Goal: Task Accomplishment & Management: Use online tool/utility

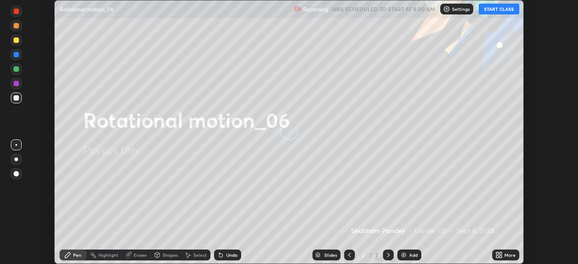
scroll to position [264, 578]
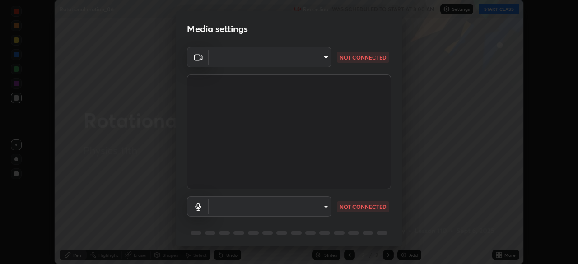
type input "55598c20c3627f74fde2fa62c56176c6afd958eb63f7086a397ce1464aa3371d"
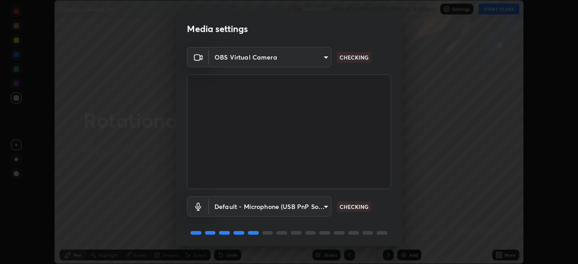
scroll to position [32, 0]
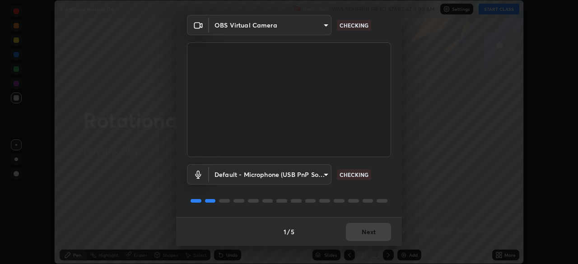
click at [291, 174] on body "Erase all Rotational motion_06 Recording WAS SCHEDULED TO START AT 8:00 AM Sett…" at bounding box center [289, 132] width 578 height 264
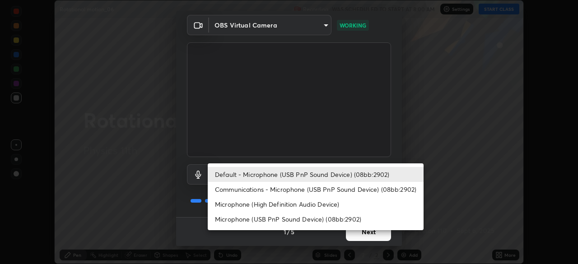
click at [238, 194] on li "Communications - Microphone (USB PnP Sound Device) (08bb:2902)" at bounding box center [316, 189] width 216 height 15
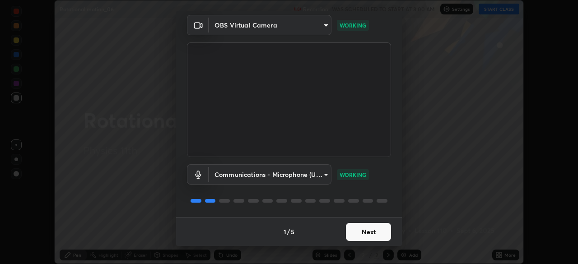
click at [238, 173] on body "Erase all Rotational motion_06 Recording WAS SCHEDULED TO START AT 8:00 AM Sett…" at bounding box center [289, 132] width 578 height 264
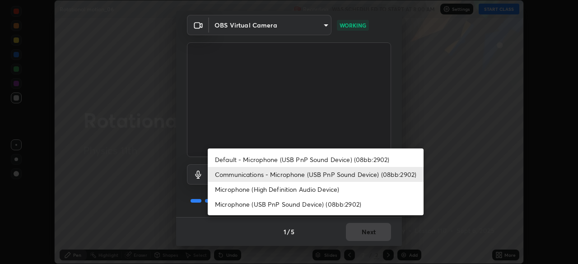
click at [245, 210] on li "Microphone (USB PnP Sound Device) (08bb:2902)" at bounding box center [316, 204] width 216 height 15
type input "8978167cc43bbe15643b5c1650d15191c1591088b9b21ab250a75ec132c1516a"
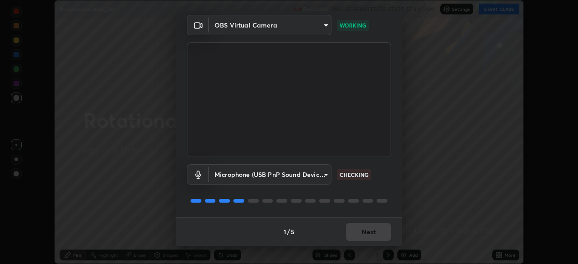
click at [355, 230] on div "1 / 5 Next" at bounding box center [289, 231] width 226 height 29
click at [354, 234] on button "Next" at bounding box center [368, 232] width 45 height 18
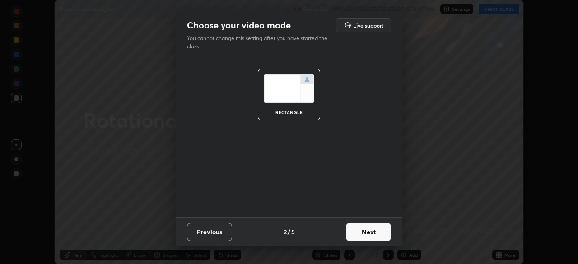
scroll to position [0, 0]
click at [353, 236] on button "Next" at bounding box center [368, 232] width 45 height 18
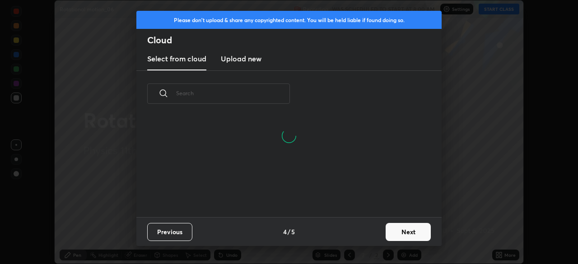
click at [389, 232] on button "Next" at bounding box center [408, 232] width 45 height 18
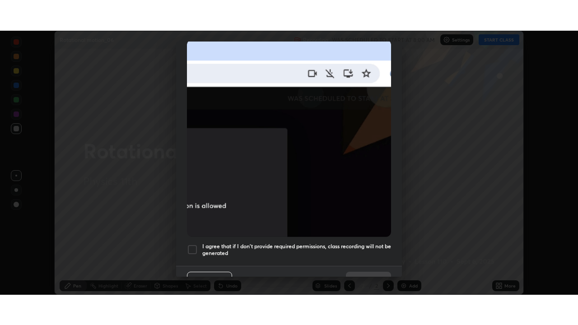
scroll to position [216, 0]
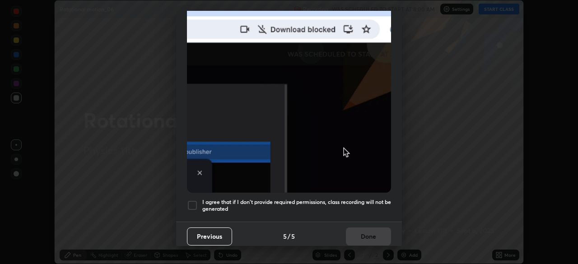
click at [192, 202] on div at bounding box center [192, 205] width 11 height 11
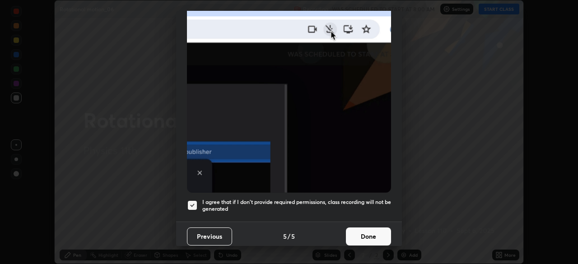
click at [358, 233] on button "Done" at bounding box center [368, 237] width 45 height 18
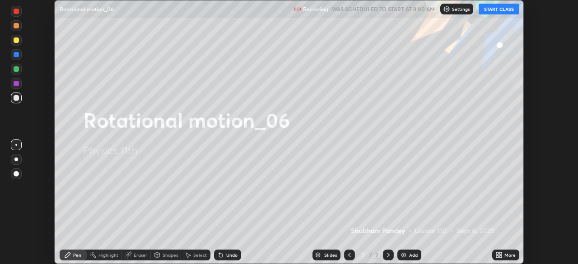
click at [408, 258] on div "Add" at bounding box center [410, 255] width 24 height 11
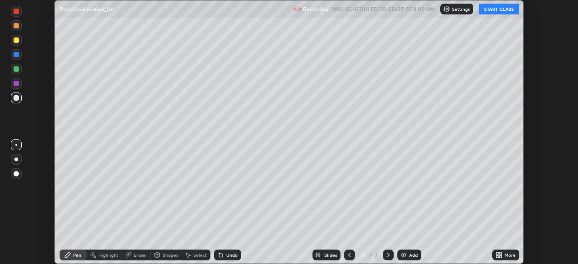
click at [496, 8] on button "START CLASS" at bounding box center [499, 9] width 41 height 11
click at [508, 259] on div "More" at bounding box center [505, 255] width 27 height 11
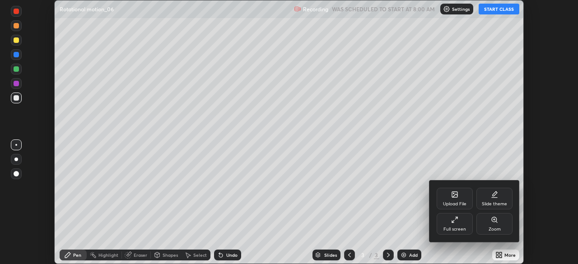
click at [457, 225] on div "Full screen" at bounding box center [455, 224] width 36 height 22
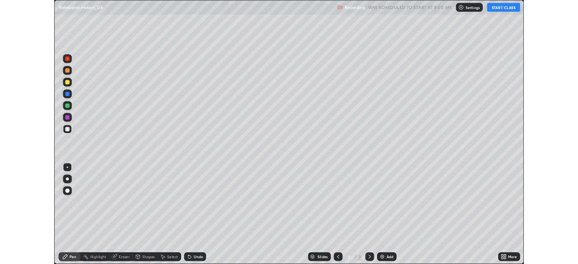
scroll to position [325, 578]
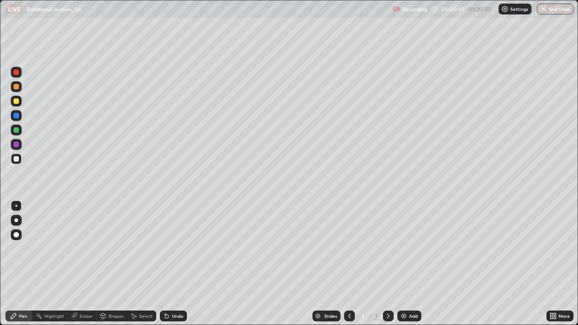
click at [116, 264] on div "Shapes" at bounding box center [112, 316] width 31 height 11
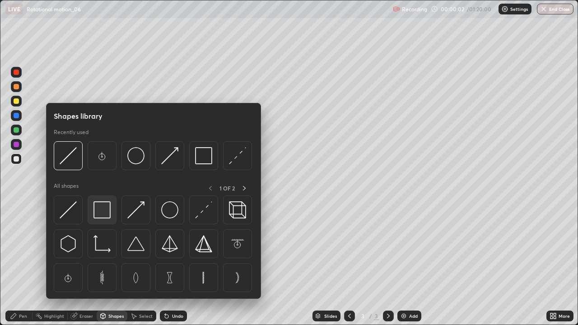
click at [103, 212] on img at bounding box center [102, 210] width 17 height 17
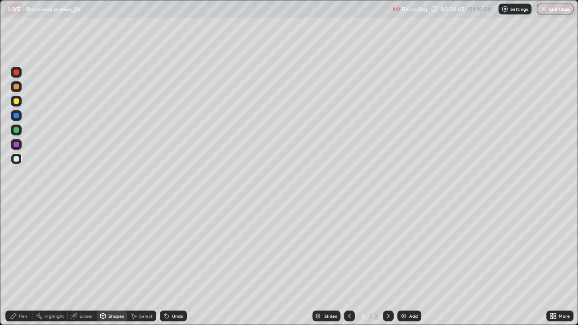
click at [173, 264] on div "Undo" at bounding box center [177, 316] width 11 height 5
click at [20, 264] on div "Pen" at bounding box center [23, 316] width 8 height 5
click at [16, 220] on div at bounding box center [16, 221] width 4 height 4
click at [15, 234] on div at bounding box center [16, 234] width 5 height 5
click at [17, 103] on div at bounding box center [16, 100] width 5 height 5
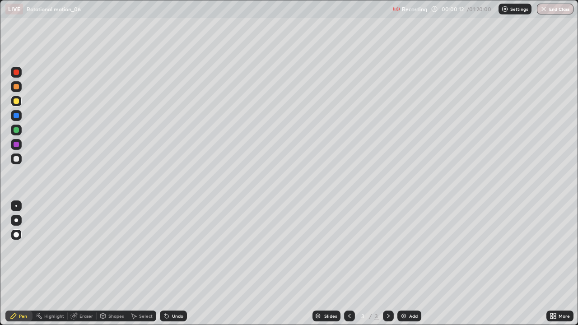
click at [113, 264] on div "Shapes" at bounding box center [112, 316] width 31 height 11
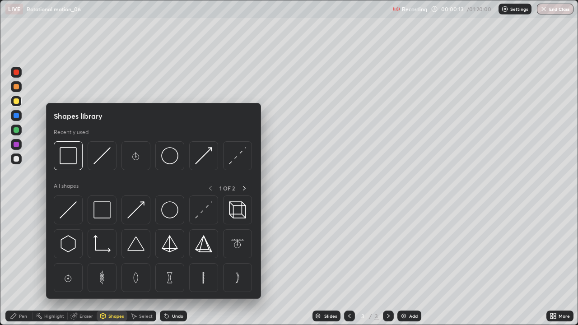
click at [101, 213] on img at bounding box center [102, 210] width 17 height 17
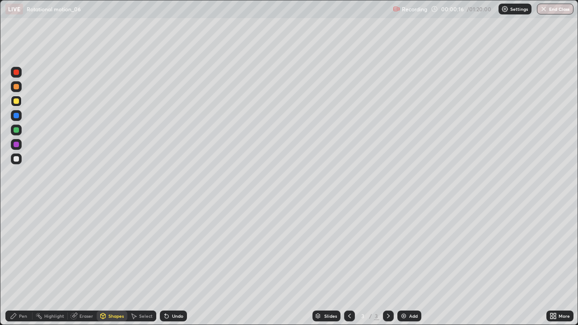
click at [24, 264] on div "Pen" at bounding box center [23, 316] width 8 height 5
click at [15, 160] on div at bounding box center [16, 158] width 5 height 5
click at [16, 220] on div at bounding box center [16, 221] width 4 height 4
click at [404, 264] on img at bounding box center [403, 316] width 7 height 7
click at [15, 102] on div at bounding box center [16, 100] width 5 height 5
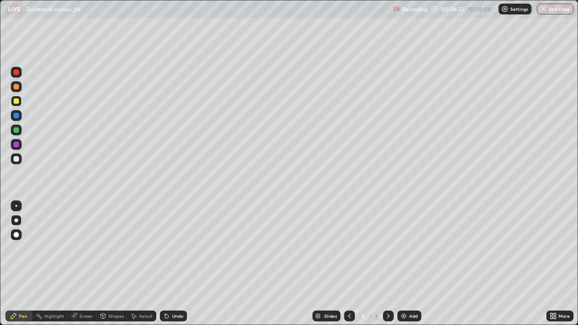
click at [109, 264] on div "Shapes" at bounding box center [115, 316] width 15 height 5
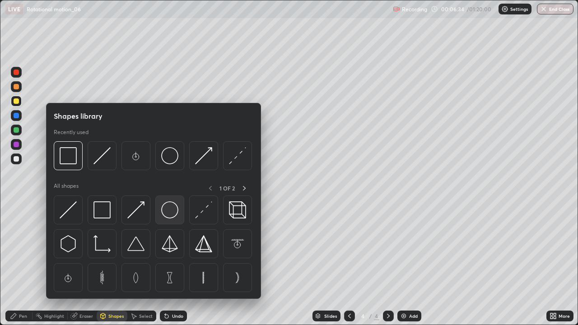
click at [165, 212] on img at bounding box center [169, 210] width 17 height 17
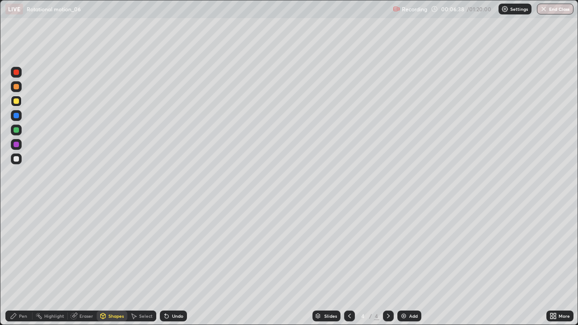
click at [23, 264] on div "Pen" at bounding box center [23, 316] width 8 height 5
click at [113, 264] on div "Shapes" at bounding box center [115, 316] width 15 height 5
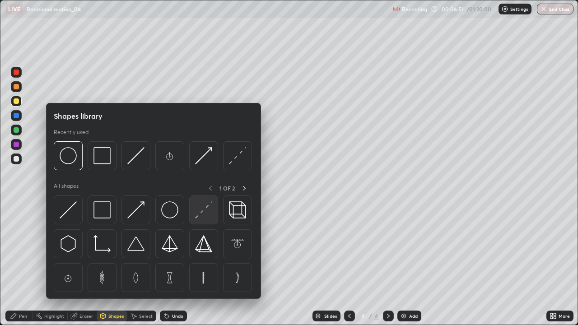
click at [204, 212] on img at bounding box center [203, 210] width 17 height 17
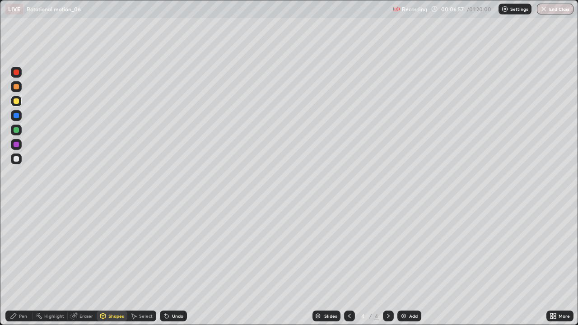
click at [20, 264] on div "Pen" at bounding box center [23, 316] width 8 height 5
click at [18, 161] on div at bounding box center [16, 158] width 5 height 5
click at [173, 264] on div "Undo" at bounding box center [177, 316] width 11 height 5
click at [175, 264] on div "Undo" at bounding box center [177, 316] width 11 height 5
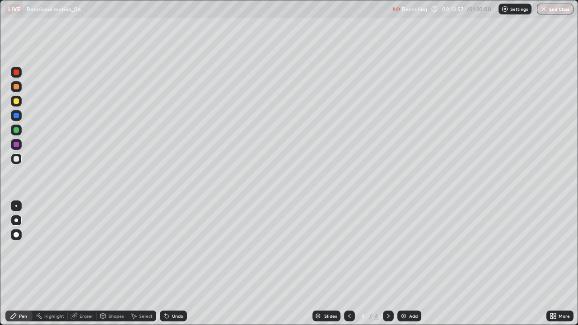
click at [409, 264] on div "Add" at bounding box center [413, 316] width 9 height 5
click at [16, 101] on div at bounding box center [16, 100] width 5 height 5
click at [167, 264] on icon at bounding box center [166, 316] width 7 height 7
click at [115, 264] on div "Shapes" at bounding box center [115, 316] width 15 height 5
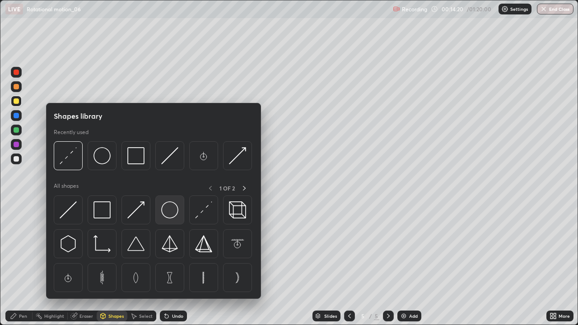
click at [168, 210] on img at bounding box center [169, 210] width 17 height 17
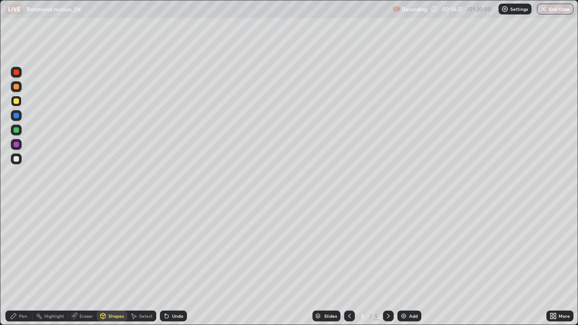
click at [173, 264] on div "Undo" at bounding box center [177, 316] width 11 height 5
click at [112, 264] on div "Shapes" at bounding box center [115, 316] width 15 height 5
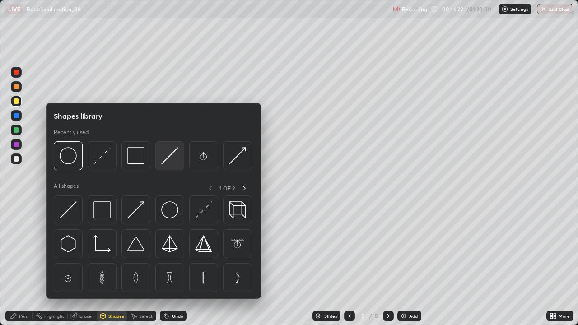
click at [172, 157] on img at bounding box center [169, 155] width 17 height 17
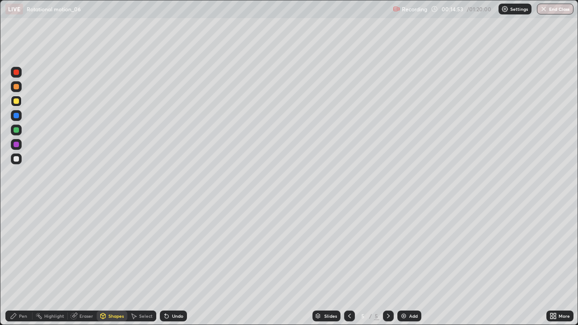
click at [21, 264] on div "Pen" at bounding box center [23, 316] width 8 height 5
click at [118, 264] on div "Shapes" at bounding box center [115, 316] width 15 height 5
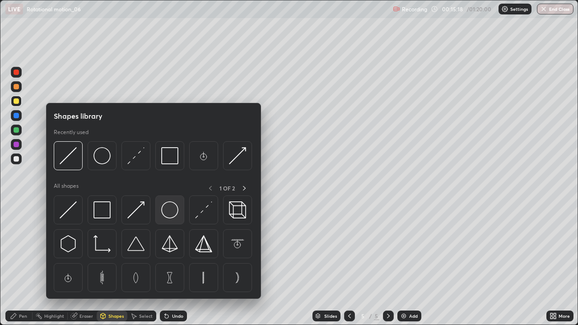
click at [170, 210] on img at bounding box center [169, 210] width 17 height 17
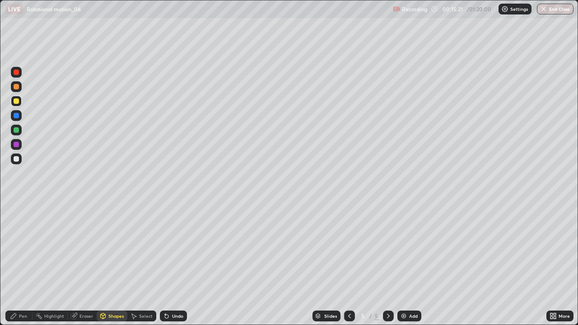
click at [115, 264] on div "Shapes" at bounding box center [115, 316] width 15 height 5
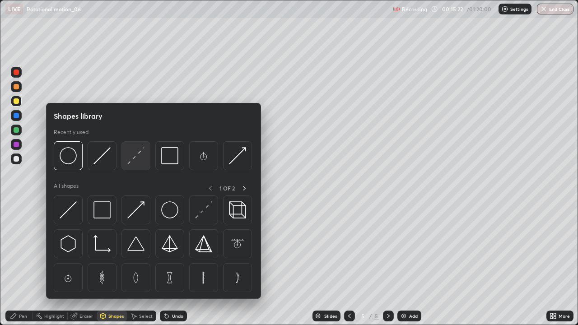
click at [131, 158] on img at bounding box center [135, 155] width 17 height 17
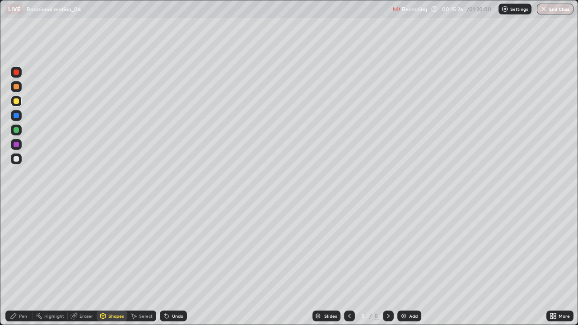
click at [22, 264] on div "Pen" at bounding box center [23, 316] width 8 height 5
click at [16, 157] on div at bounding box center [16, 158] width 5 height 5
click at [15, 103] on div at bounding box center [16, 100] width 5 height 5
click at [14, 159] on div at bounding box center [16, 158] width 5 height 5
click at [170, 264] on div "Undo" at bounding box center [173, 316] width 27 height 11
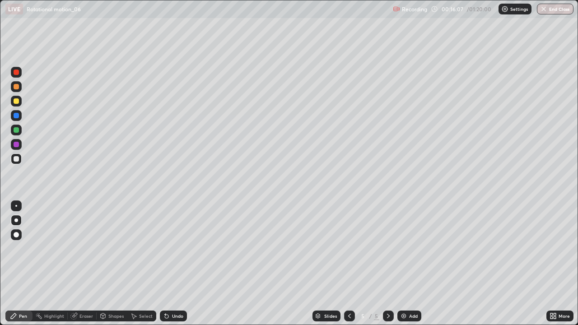
click at [164, 264] on icon at bounding box center [166, 316] width 7 height 7
click at [112, 264] on div "Shapes" at bounding box center [115, 316] width 15 height 5
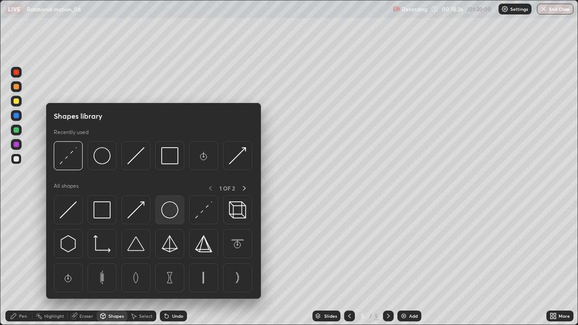
click at [164, 215] on img at bounding box center [169, 210] width 17 height 17
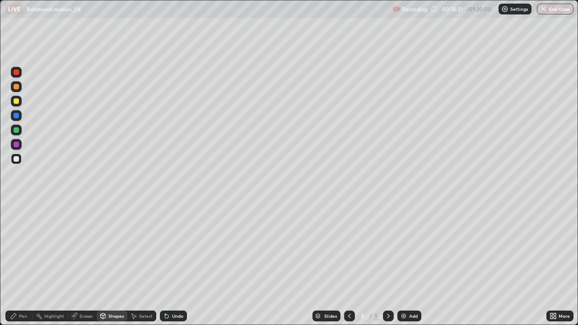
click at [20, 101] on div at bounding box center [16, 101] width 11 height 11
click at [23, 264] on div "Pen" at bounding box center [23, 316] width 8 height 5
click at [12, 103] on div at bounding box center [16, 101] width 11 height 11
click at [16, 102] on div at bounding box center [16, 100] width 5 height 5
click at [555, 264] on icon at bounding box center [555, 318] width 2 height 2
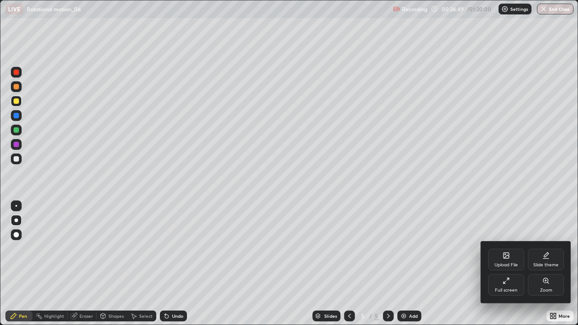
click at [511, 264] on div "Full screen" at bounding box center [506, 285] width 36 height 22
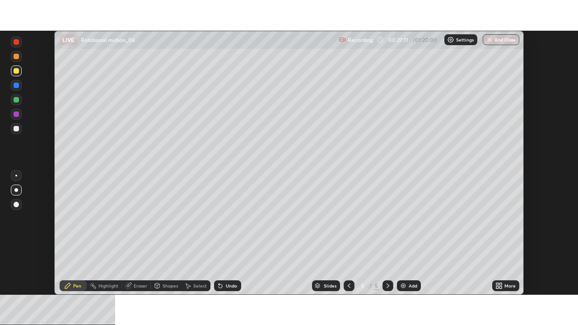
scroll to position [264, 578]
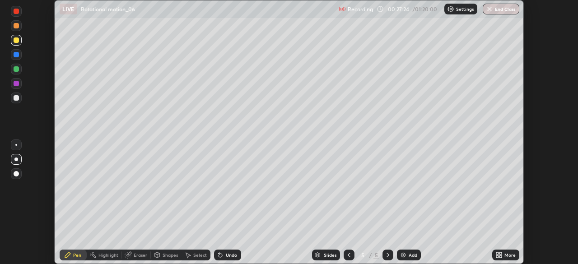
click at [502, 253] on icon at bounding box center [501, 254] width 2 height 2
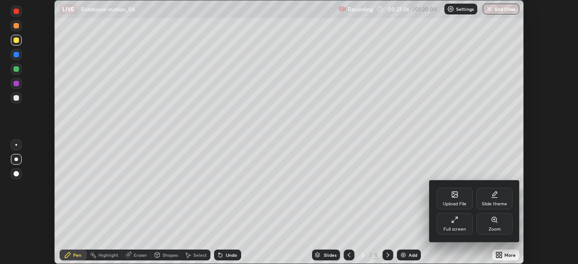
click at [464, 229] on div "Full screen" at bounding box center [455, 229] width 23 height 5
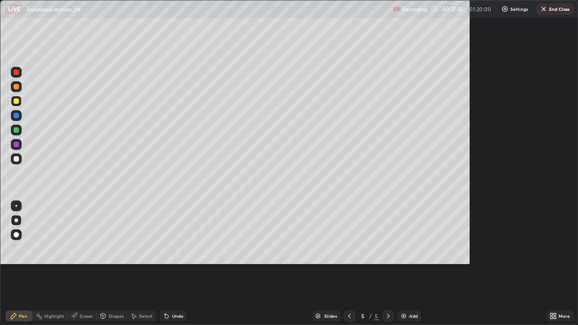
scroll to position [325, 578]
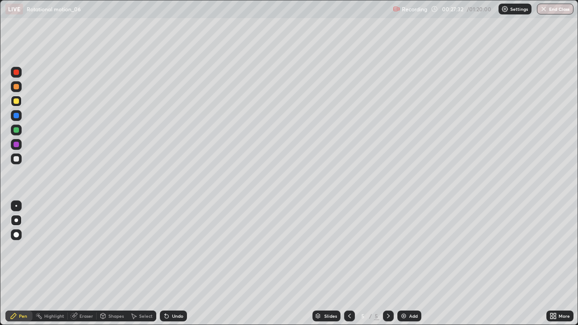
click at [404, 264] on img at bounding box center [403, 316] width 7 height 7
click at [16, 100] on div at bounding box center [16, 100] width 5 height 5
click at [112, 264] on div "Shapes" at bounding box center [115, 316] width 15 height 5
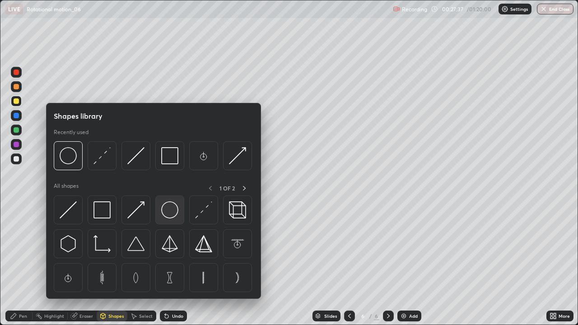
click at [168, 208] on img at bounding box center [169, 210] width 17 height 17
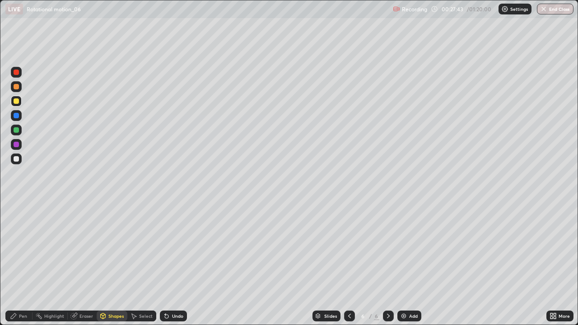
click at [113, 264] on div "Shapes" at bounding box center [115, 316] width 15 height 5
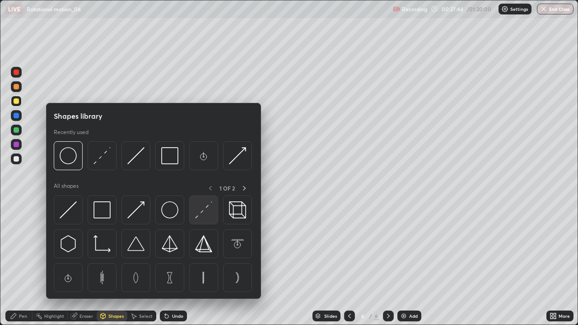
click at [201, 211] on img at bounding box center [203, 210] width 17 height 17
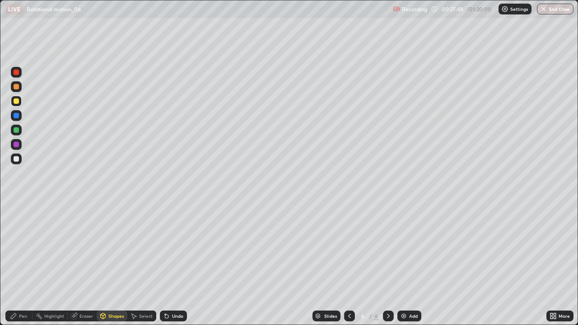
click at [113, 264] on div "Shapes" at bounding box center [115, 316] width 15 height 5
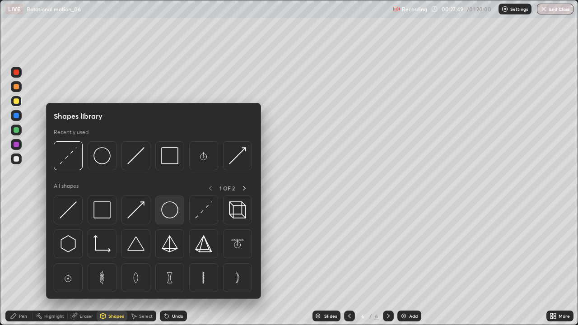
click at [170, 212] on img at bounding box center [169, 210] width 17 height 17
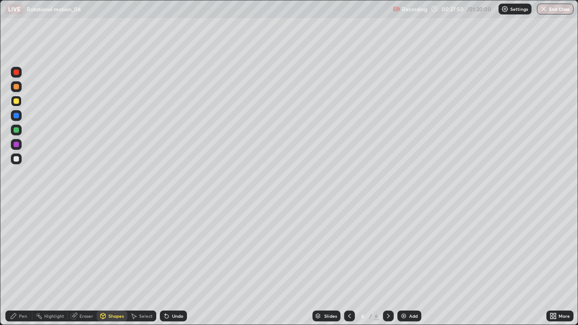
click at [14, 158] on div at bounding box center [16, 158] width 5 height 5
click at [20, 264] on div "Pen" at bounding box center [23, 316] width 8 height 5
click at [117, 264] on div "Shapes" at bounding box center [115, 316] width 15 height 5
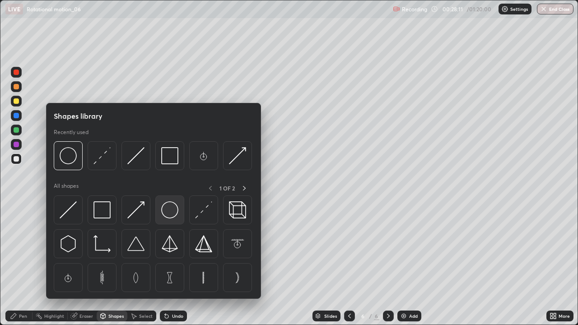
click at [166, 210] on img at bounding box center [169, 210] width 17 height 17
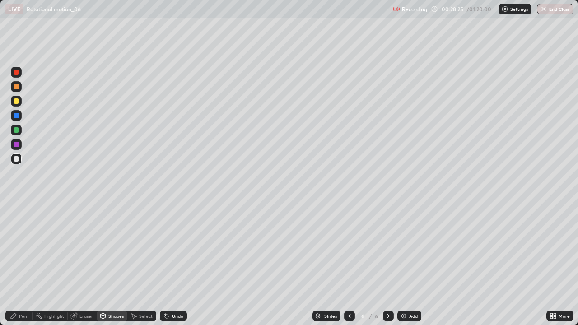
click at [22, 264] on div "Pen" at bounding box center [23, 316] width 8 height 5
click at [173, 264] on div "Undo" at bounding box center [173, 316] width 27 height 11
click at [168, 264] on icon at bounding box center [166, 316] width 7 height 7
click at [177, 264] on div "Undo" at bounding box center [177, 316] width 11 height 5
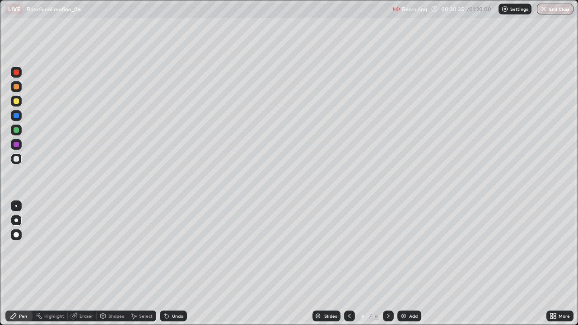
click at [177, 264] on div "Undo" at bounding box center [177, 316] width 11 height 5
click at [178, 264] on div "Undo" at bounding box center [173, 316] width 27 height 11
click at [180, 264] on div "Undo" at bounding box center [173, 316] width 27 height 11
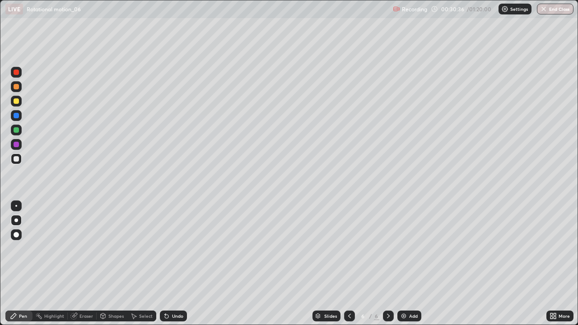
click at [181, 264] on div "Undo" at bounding box center [173, 316] width 27 height 11
click at [402, 264] on img at bounding box center [403, 316] width 7 height 7
click at [16, 100] on div at bounding box center [16, 100] width 5 height 5
click at [113, 264] on div "Shapes" at bounding box center [115, 316] width 15 height 5
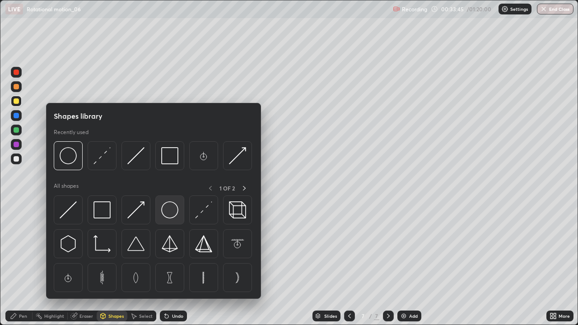
click at [166, 208] on img at bounding box center [169, 210] width 17 height 17
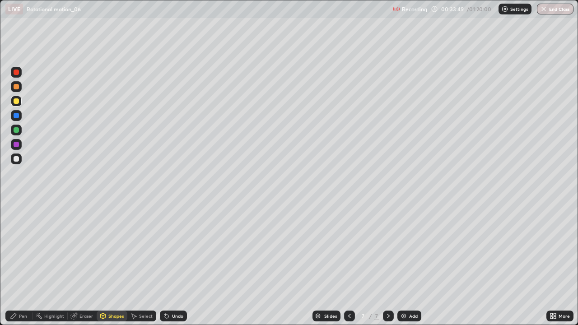
click at [110, 264] on div "Shapes" at bounding box center [115, 316] width 15 height 5
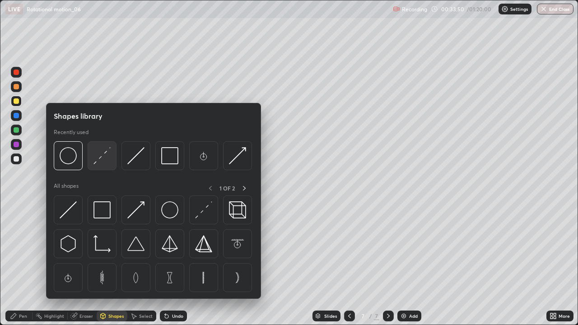
click at [101, 156] on img at bounding box center [102, 155] width 17 height 17
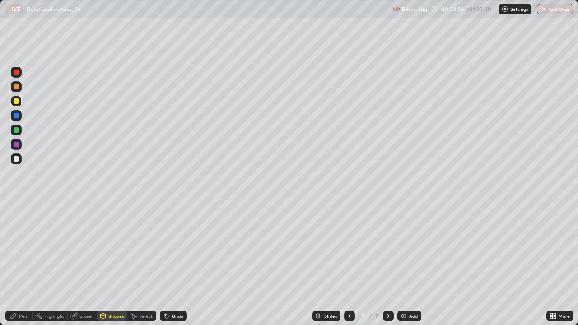
click at [115, 264] on div "Shapes" at bounding box center [115, 316] width 15 height 5
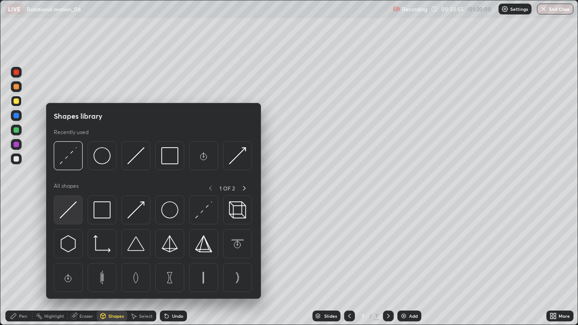
click at [70, 210] on img at bounding box center [68, 210] width 17 height 17
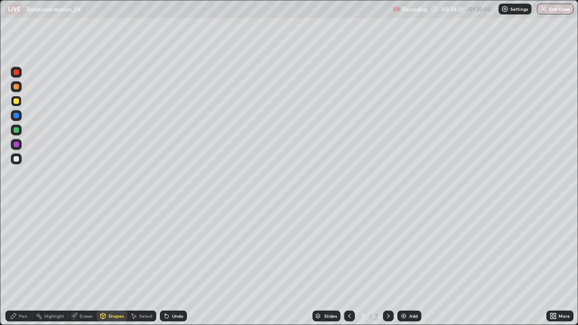
click at [85, 264] on div "Eraser" at bounding box center [87, 316] width 14 height 5
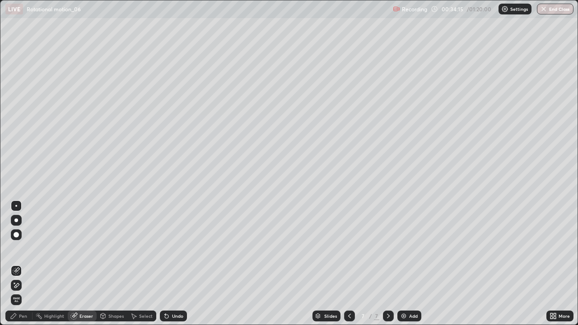
click at [24, 264] on div "Pen" at bounding box center [23, 316] width 8 height 5
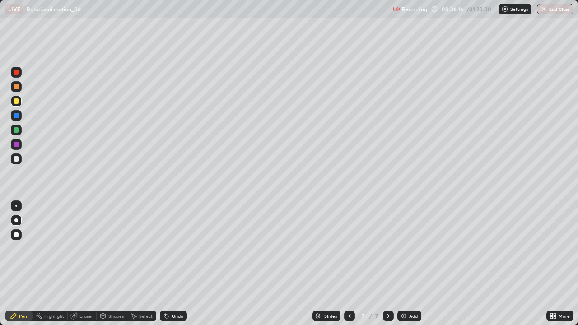
click at [16, 159] on div at bounding box center [16, 158] width 5 height 5
click at [172, 264] on div "Undo" at bounding box center [173, 316] width 27 height 11
click at [407, 264] on img at bounding box center [403, 316] width 7 height 7
click at [16, 103] on div at bounding box center [16, 100] width 5 height 5
click at [110, 264] on div "Shapes" at bounding box center [115, 316] width 15 height 5
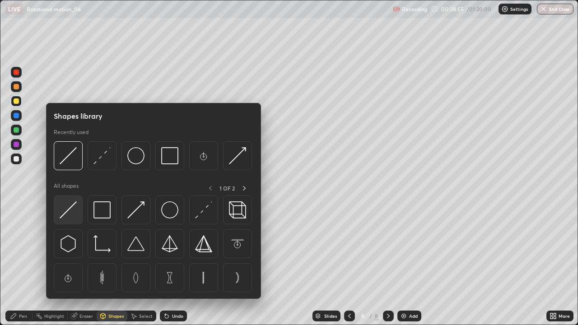
click at [70, 212] on img at bounding box center [68, 210] width 17 height 17
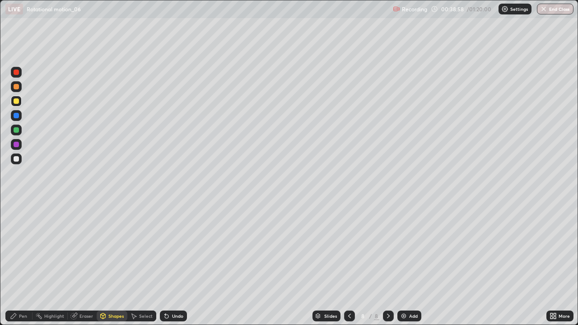
click at [110, 264] on div "Shapes" at bounding box center [112, 316] width 31 height 11
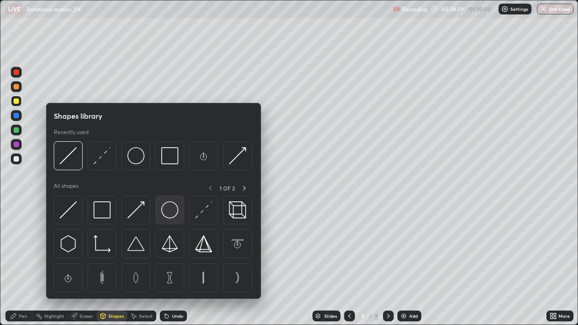
click at [164, 210] on img at bounding box center [169, 210] width 17 height 17
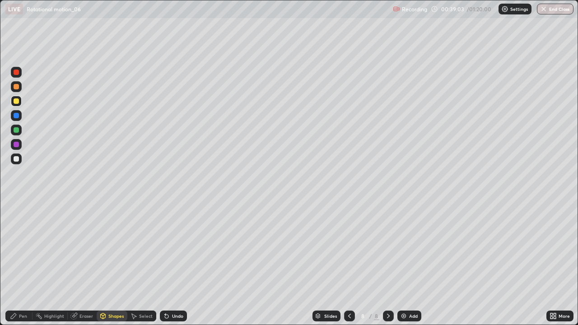
click at [80, 264] on div "Eraser" at bounding box center [87, 316] width 14 height 5
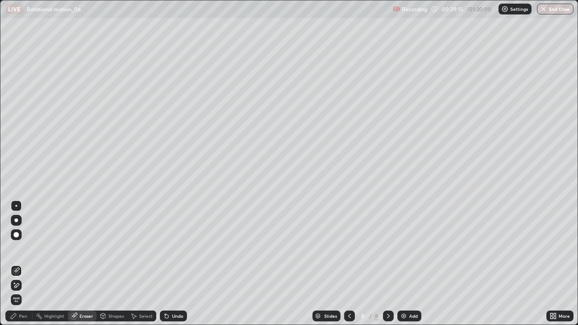
click at [25, 264] on div "Pen" at bounding box center [18, 316] width 27 height 11
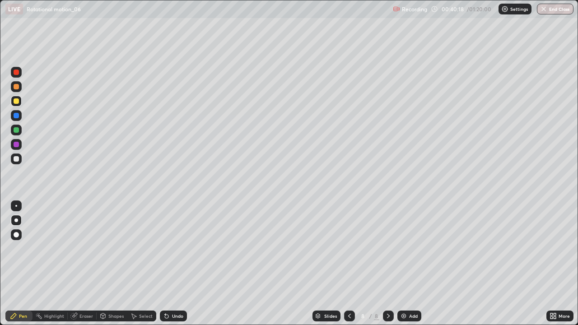
click at [12, 158] on div at bounding box center [16, 159] width 11 height 11
click at [80, 264] on div "Eraser" at bounding box center [87, 316] width 14 height 5
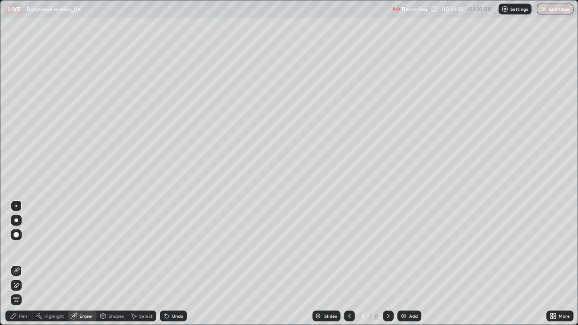
click at [21, 264] on div "Pen" at bounding box center [23, 316] width 8 height 5
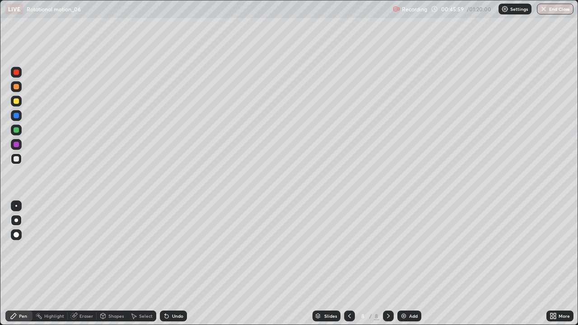
click at [404, 264] on img at bounding box center [403, 316] width 7 height 7
click at [15, 158] on div at bounding box center [16, 158] width 5 height 5
click at [17, 103] on div at bounding box center [16, 100] width 5 height 5
click at [111, 264] on div "Shapes" at bounding box center [115, 316] width 15 height 5
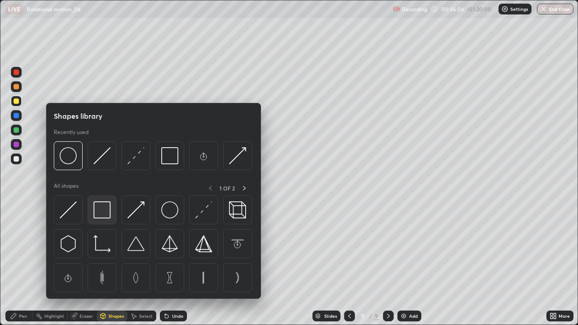
click at [98, 211] on img at bounding box center [102, 210] width 17 height 17
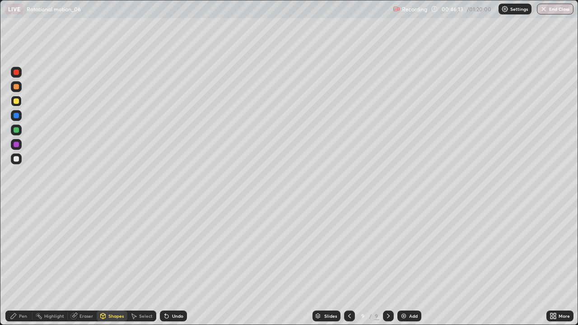
click at [109, 264] on div "Shapes" at bounding box center [115, 316] width 15 height 5
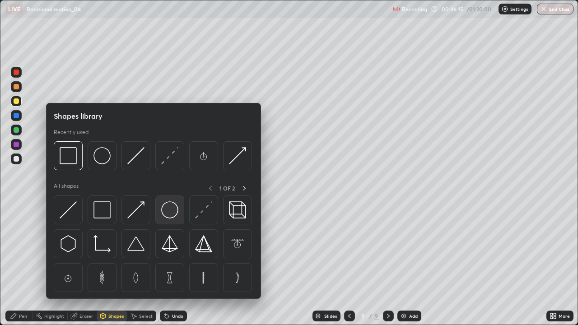
click at [168, 212] on img at bounding box center [169, 210] width 17 height 17
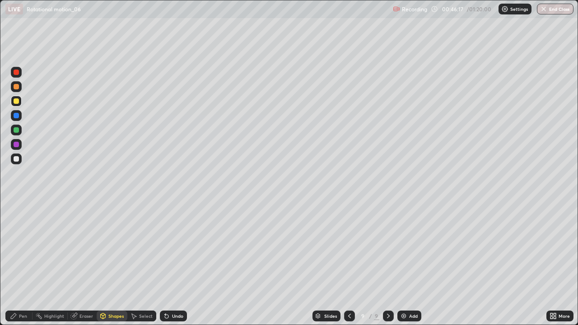
click at [114, 264] on div "Shapes" at bounding box center [115, 316] width 15 height 5
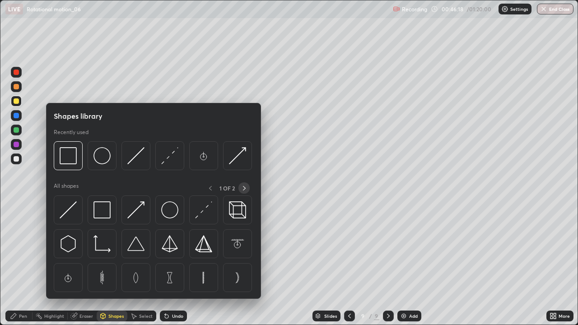
click at [243, 187] on icon at bounding box center [244, 188] width 7 height 7
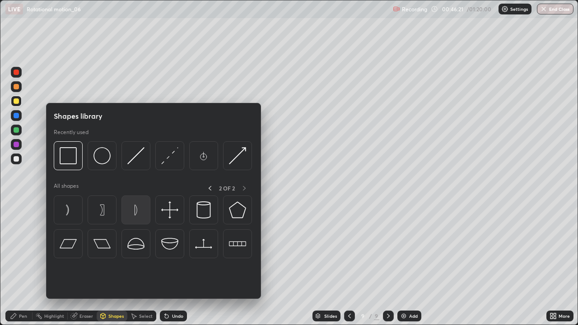
click at [135, 212] on img at bounding box center [135, 210] width 17 height 17
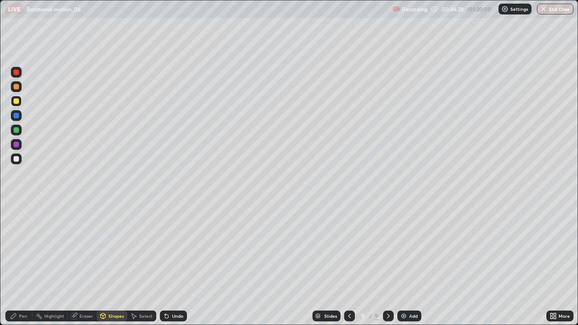
click at [23, 264] on div "Pen" at bounding box center [23, 316] width 8 height 5
click at [22, 264] on div "Pen" at bounding box center [18, 316] width 27 height 11
click at [15, 222] on div at bounding box center [16, 221] width 4 height 4
click at [17, 157] on div at bounding box center [16, 158] width 5 height 5
click at [401, 264] on img at bounding box center [403, 316] width 7 height 7
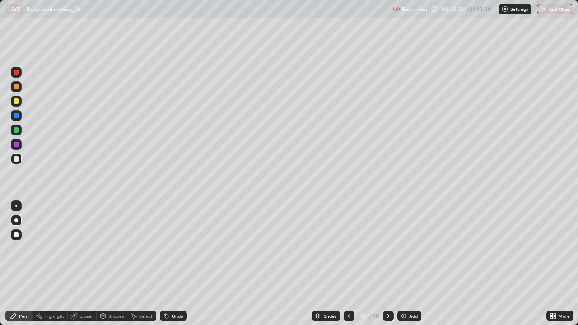
click at [16, 103] on div at bounding box center [16, 100] width 5 height 5
click at [338, 264] on div "Slides" at bounding box center [326, 316] width 28 height 11
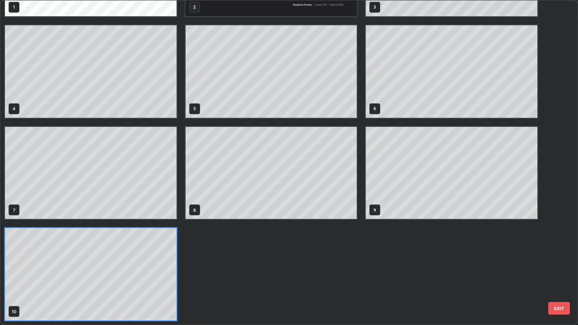
scroll to position [322, 573]
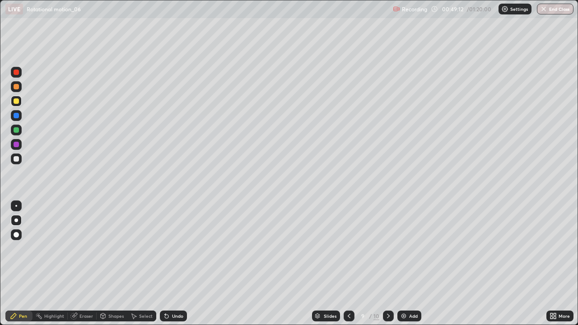
click at [388, 264] on icon at bounding box center [388, 316] width 7 height 7
click at [110, 264] on div "Shapes" at bounding box center [115, 316] width 15 height 5
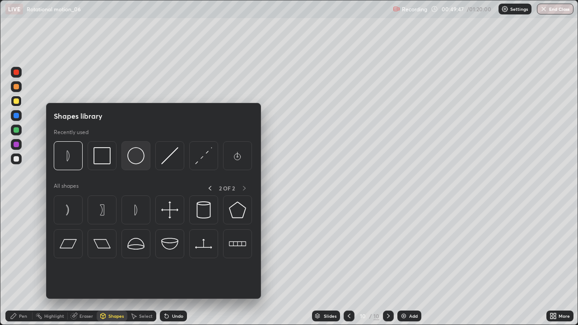
click at [134, 159] on img at bounding box center [135, 155] width 17 height 17
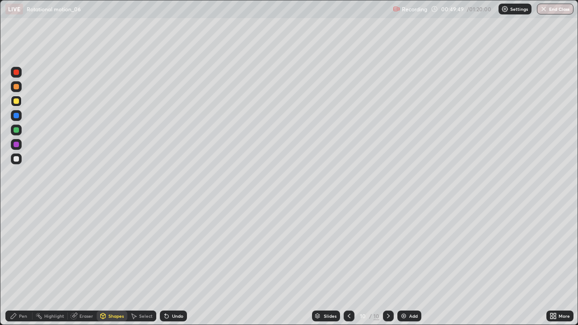
click at [113, 264] on div "Shapes" at bounding box center [115, 316] width 15 height 5
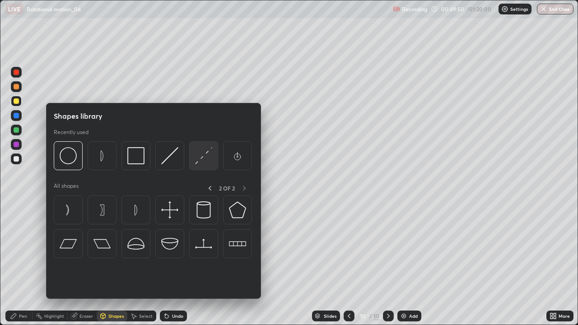
click at [197, 156] on img at bounding box center [203, 155] width 17 height 17
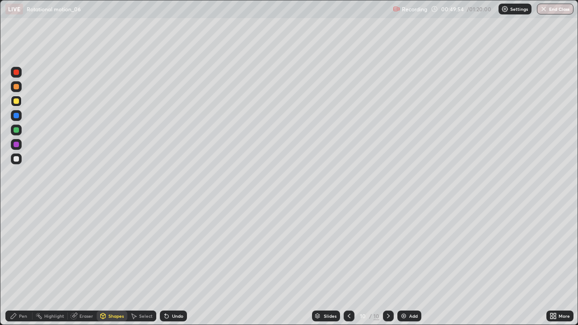
click at [21, 264] on div "Pen" at bounding box center [18, 316] width 27 height 11
click at [14, 158] on div at bounding box center [16, 158] width 5 height 5
click at [85, 264] on div "Eraser" at bounding box center [87, 316] width 14 height 5
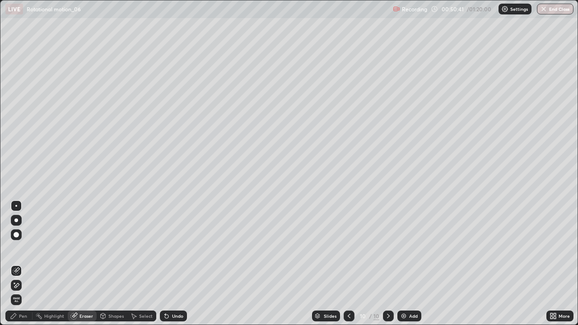
click at [141, 264] on div "Select" at bounding box center [146, 316] width 14 height 5
click at [142, 264] on div "Select" at bounding box center [146, 316] width 14 height 5
click at [113, 264] on div "Shapes" at bounding box center [115, 316] width 15 height 5
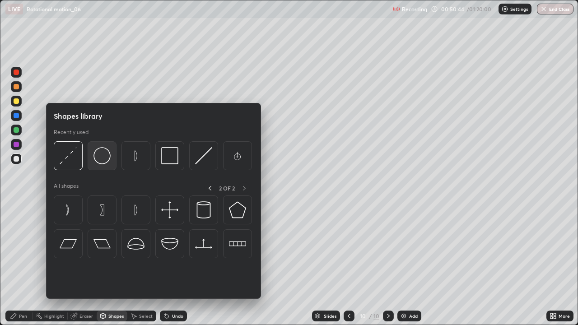
click at [99, 153] on img at bounding box center [102, 155] width 17 height 17
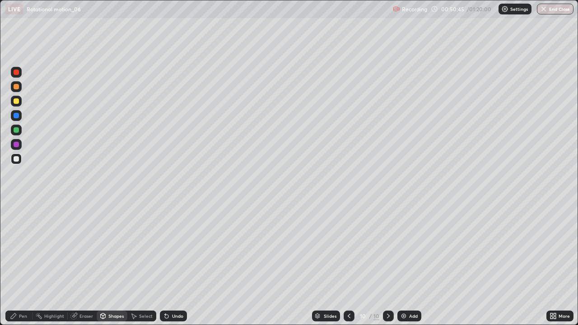
click at [16, 102] on div at bounding box center [16, 100] width 5 height 5
click at [174, 264] on div "Undo" at bounding box center [177, 316] width 11 height 5
click at [111, 264] on div "Shapes" at bounding box center [115, 316] width 15 height 5
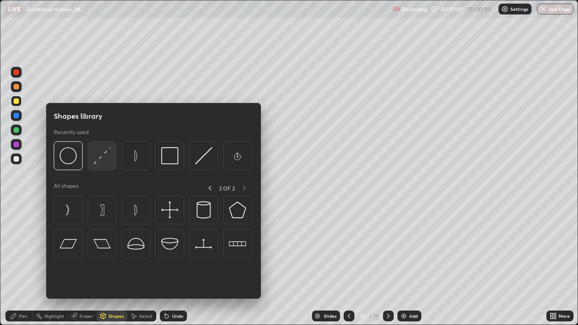
click at [99, 157] on img at bounding box center [102, 155] width 17 height 17
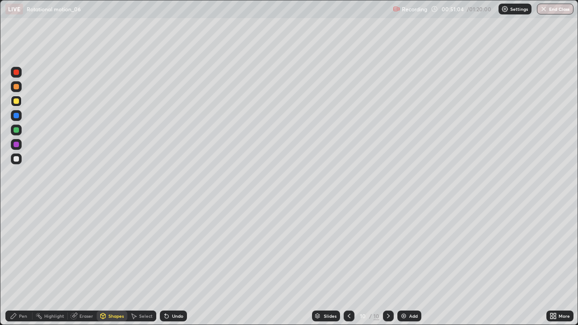
click at [19, 264] on div "Pen" at bounding box center [23, 316] width 8 height 5
click at [173, 264] on div "Undo" at bounding box center [173, 316] width 27 height 11
click at [401, 264] on img at bounding box center [403, 316] width 7 height 7
click at [16, 155] on div at bounding box center [16, 159] width 11 height 11
click at [558, 12] on button "End Class" at bounding box center [555, 9] width 37 height 11
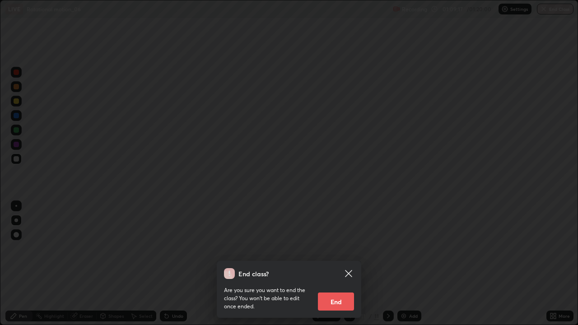
click at [347, 264] on button "End" at bounding box center [336, 302] width 36 height 18
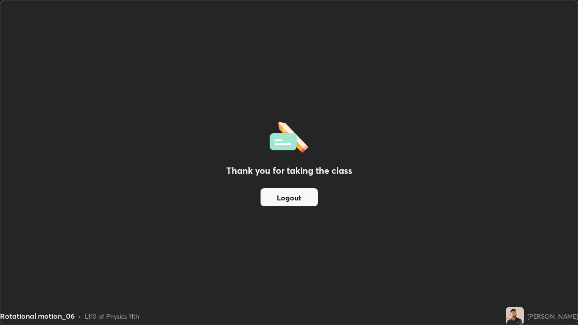
click at [305, 197] on button "Logout" at bounding box center [289, 197] width 57 height 18
